Goal: Find specific page/section: Find specific page/section

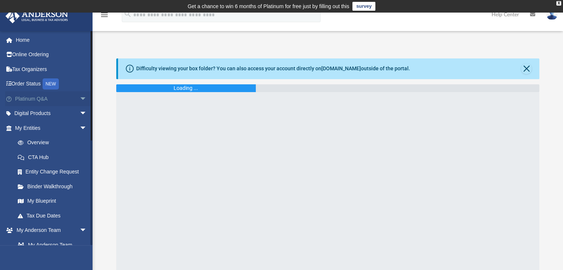
click at [29, 100] on link "Platinum Q&A arrow_drop_down" at bounding box center [51, 98] width 93 height 15
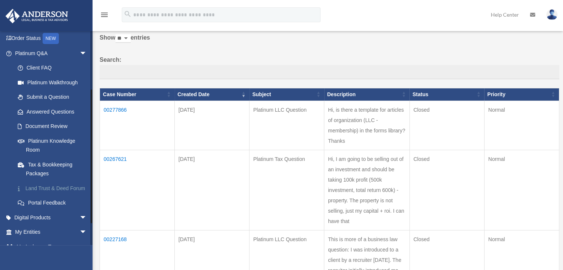
scroll to position [123, 0]
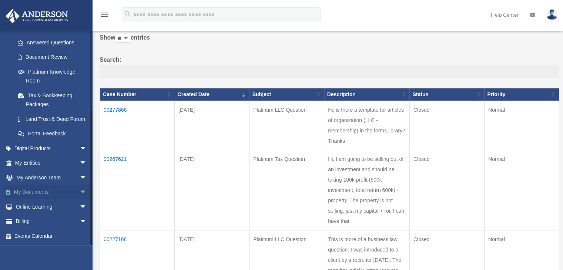
click at [44, 195] on link "My Documents arrow_drop_down" at bounding box center [51, 192] width 93 height 15
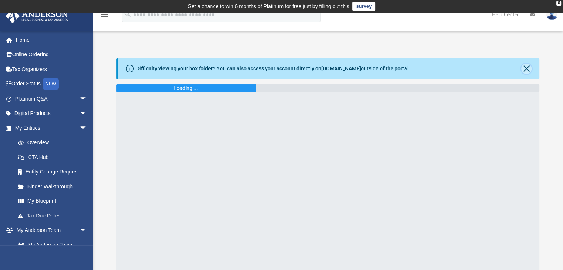
click at [527, 71] on button "Close" at bounding box center [527, 69] width 10 height 10
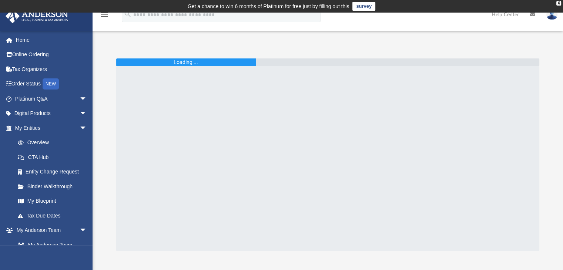
click at [205, 113] on div at bounding box center [328, 158] width 424 height 185
